Goal: Task Accomplishment & Management: Manage account settings

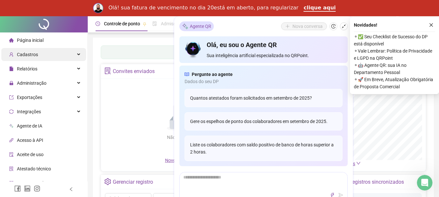
click at [33, 54] on span "Cadastros" at bounding box center [27, 54] width 21 height 5
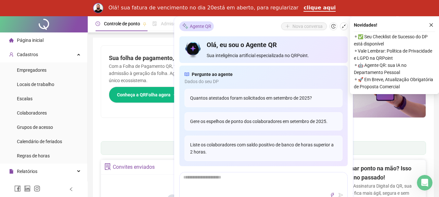
drag, startPoint x: 433, startPoint y: 24, endPoint x: 307, endPoint y: 45, distance: 128.1
click at [433, 24] on button "button" at bounding box center [431, 25] width 8 height 8
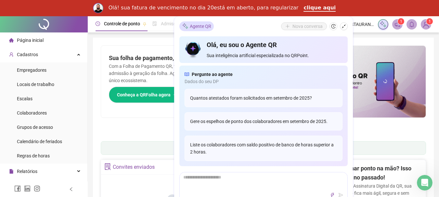
click at [114, 126] on div "Pague o QRPoint com Cartão de Crédito Sua assinatura: mais segurança, prática e…" at bounding box center [263, 90] width 325 height 91
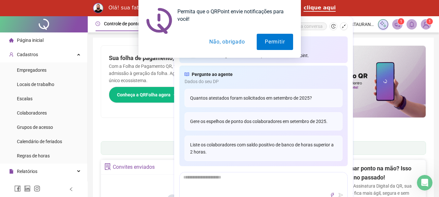
click at [237, 42] on button "Não, obrigado" at bounding box center [227, 42] width 52 height 16
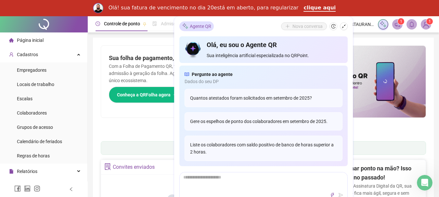
click at [142, 144] on div "Painel de controle Contabilidade" at bounding box center [263, 148] width 325 height 14
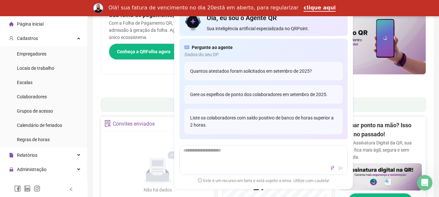
scroll to position [97, 0]
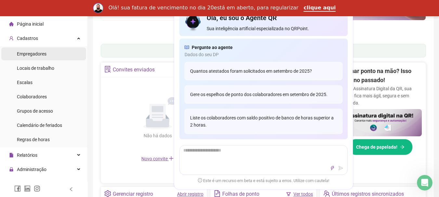
click at [38, 51] on span "Empregadores" at bounding box center [32, 53] width 30 height 5
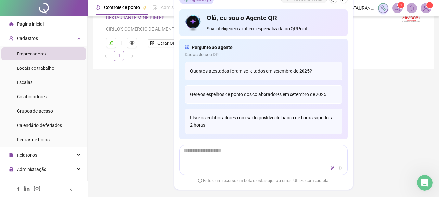
click at [42, 50] on div "Empregadores" at bounding box center [32, 53] width 30 height 13
click at [41, 97] on span "Colaboradores" at bounding box center [32, 96] width 30 height 5
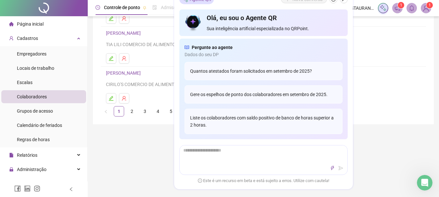
scroll to position [162, 0]
click at [132, 115] on link "2" at bounding box center [132, 111] width 10 height 10
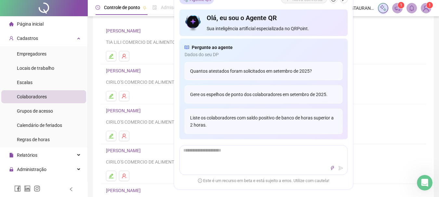
scroll to position [0, 0]
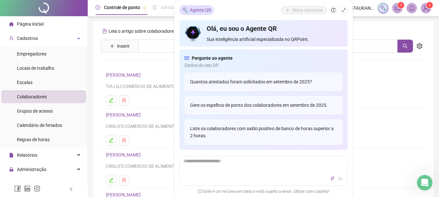
click at [138, 75] on link "[PERSON_NAME]" at bounding box center [124, 74] width 37 height 5
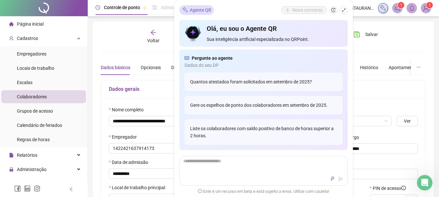
type input "**********"
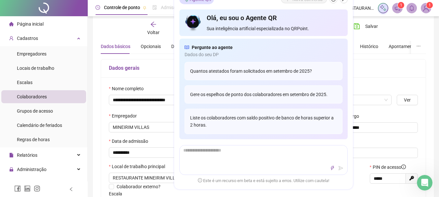
scroll to position [32, 0]
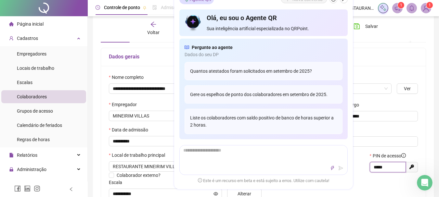
drag, startPoint x: 388, startPoint y: 164, endPoint x: 370, endPoint y: 166, distance: 18.1
click at [370, 166] on span "*****" at bounding box center [388, 167] width 36 height 10
click at [391, 51] on div "Dados gerais" at bounding box center [263, 57] width 325 height 18
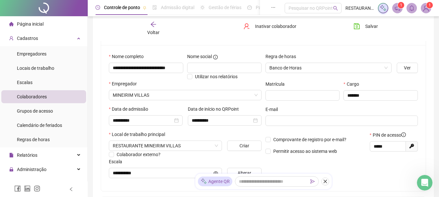
scroll to position [65, 0]
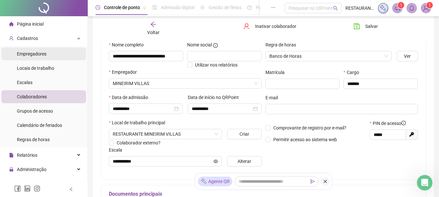
drag, startPoint x: 34, startPoint y: 50, endPoint x: 34, endPoint y: 55, distance: 5.2
click at [34, 51] on div "Empregadores" at bounding box center [32, 53] width 30 height 13
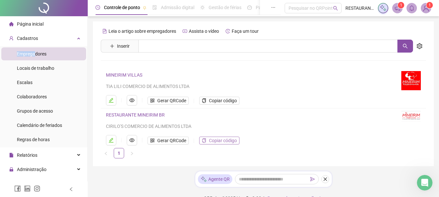
click at [208, 142] on button "Copiar código" at bounding box center [219, 141] width 40 height 8
